Goal: Information Seeking & Learning: Learn about a topic

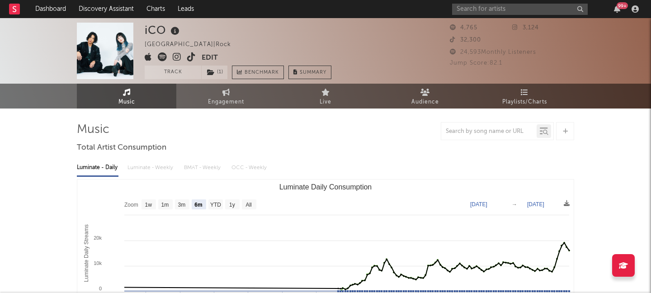
select select "6m"
select select "1w"
click at [507, 5] on input "text" at bounding box center [520, 9] width 136 height 11
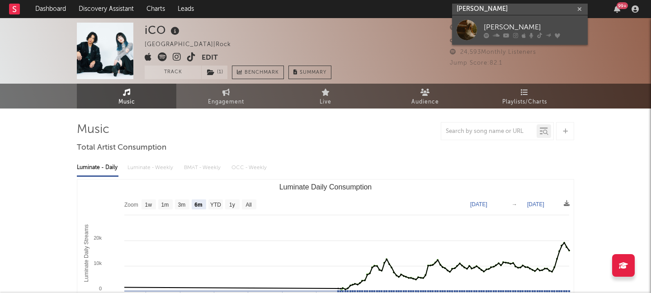
type input "[PERSON_NAME]"
click at [548, 17] on link "[PERSON_NAME]" at bounding box center [520, 29] width 136 height 29
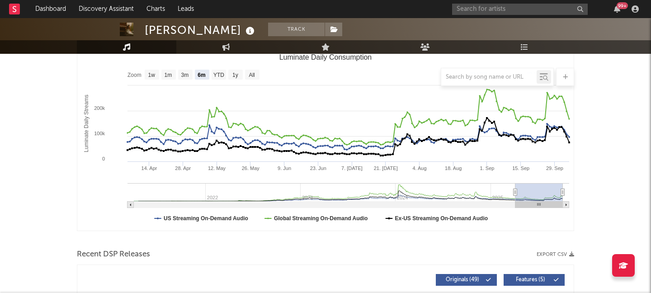
scroll to position [131, 0]
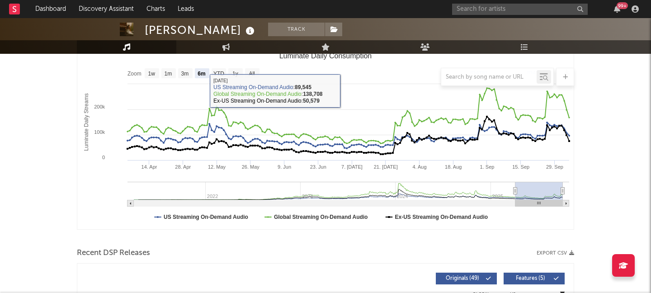
click at [248, 70] on div at bounding box center [325, 77] width 497 height 18
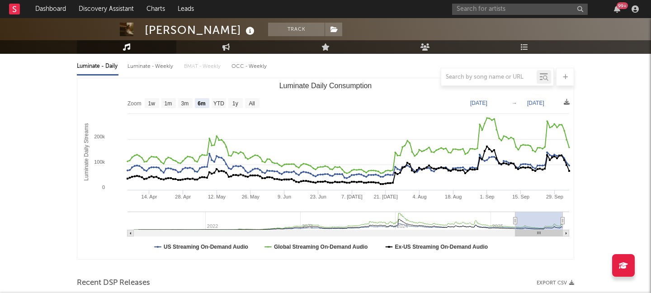
scroll to position [101, 0]
click at [254, 103] on text "All" at bounding box center [251, 104] width 6 height 6
select select "All"
type input "[DATE]"
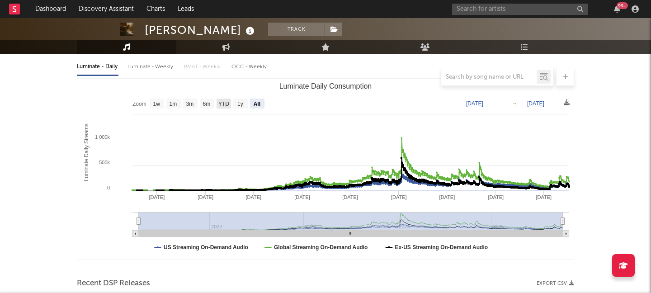
click at [220, 104] on text "YTD" at bounding box center [223, 104] width 11 height 6
select select "YTD"
type input "[DATE]"
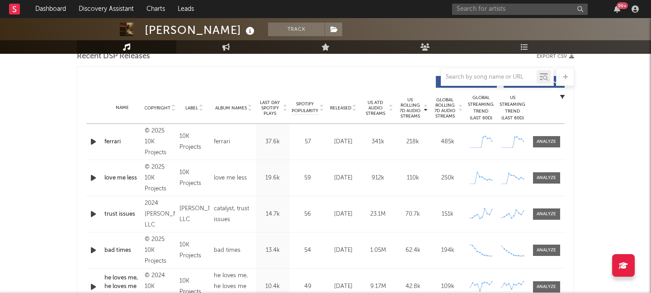
scroll to position [320, 0]
